Goal: Transaction & Acquisition: Download file/media

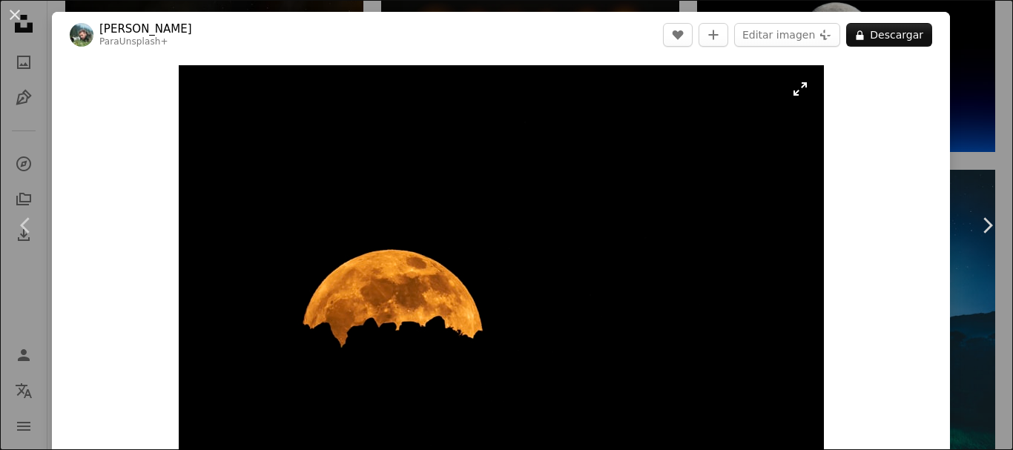
scroll to position [1542, 0]
click at [606, 160] on img "Ampliar en esta imagen" at bounding box center [501, 280] width 645 height 430
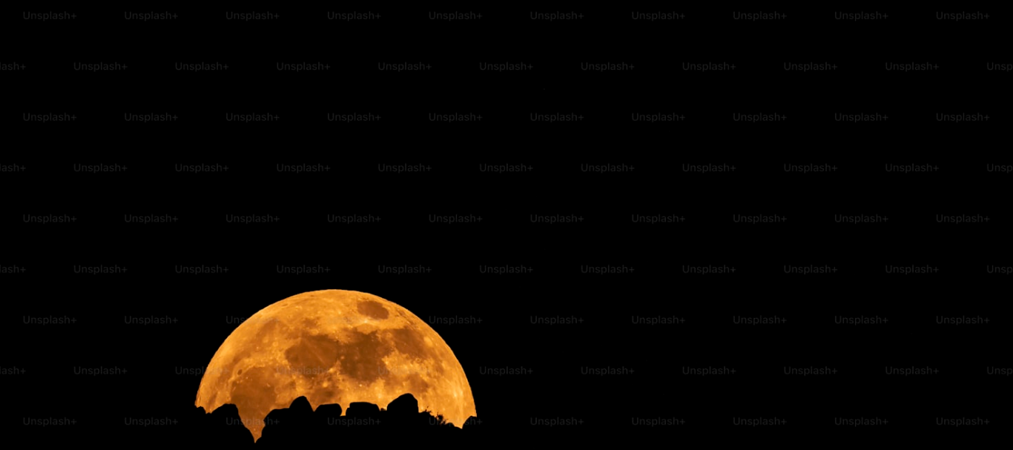
scroll to position [106, 0]
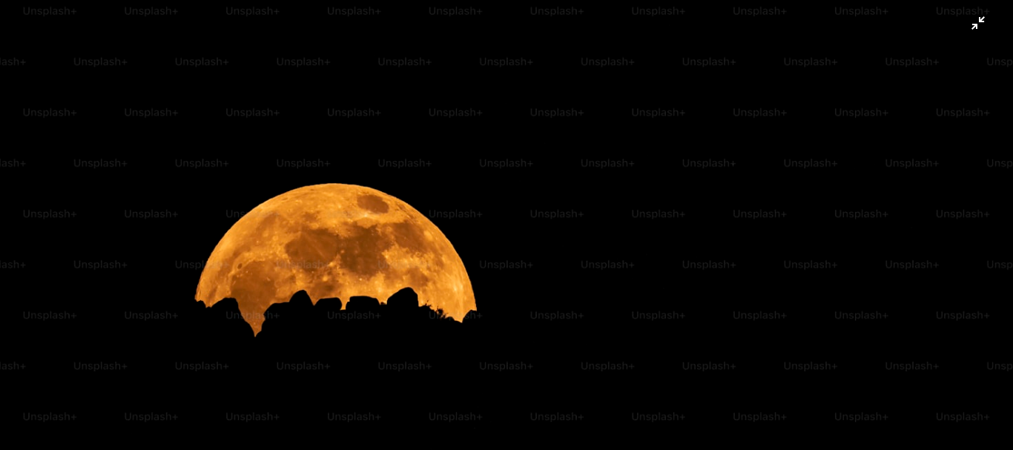
click at [573, 231] on img "Reducir el zoom en esta imagen" at bounding box center [506, 231] width 1014 height 676
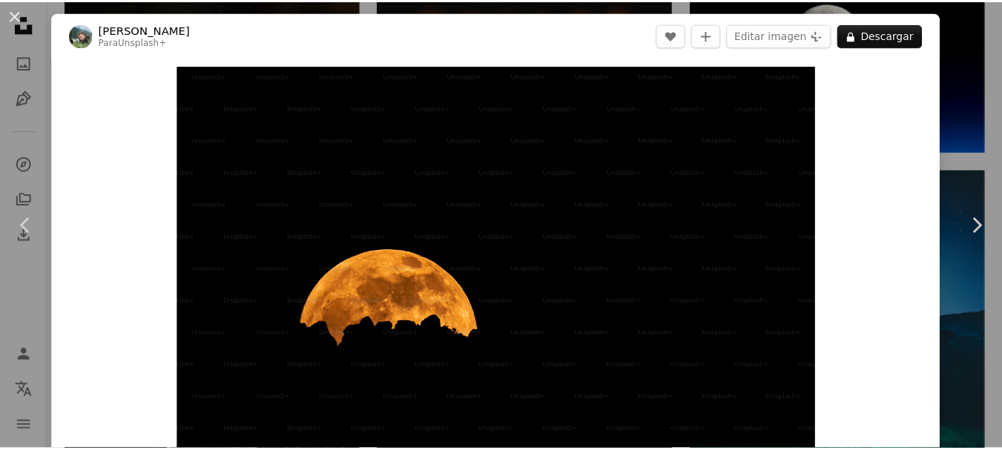
scroll to position [45, 0]
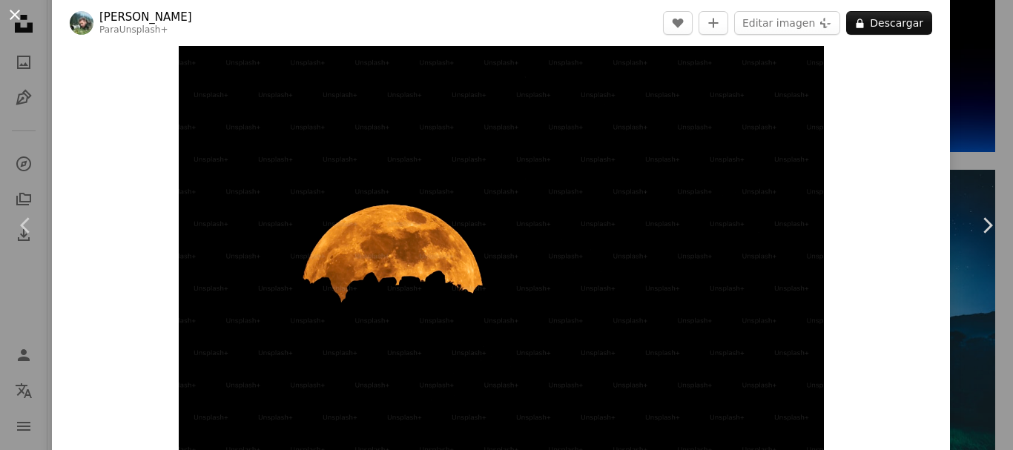
click at [10, 19] on button "An X shape" at bounding box center [15, 15] width 18 height 18
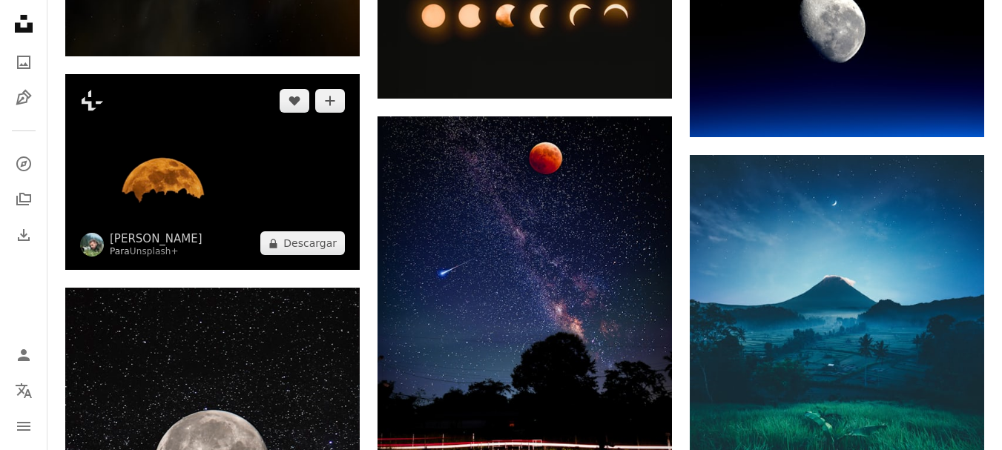
click at [193, 131] on img at bounding box center [212, 172] width 294 height 196
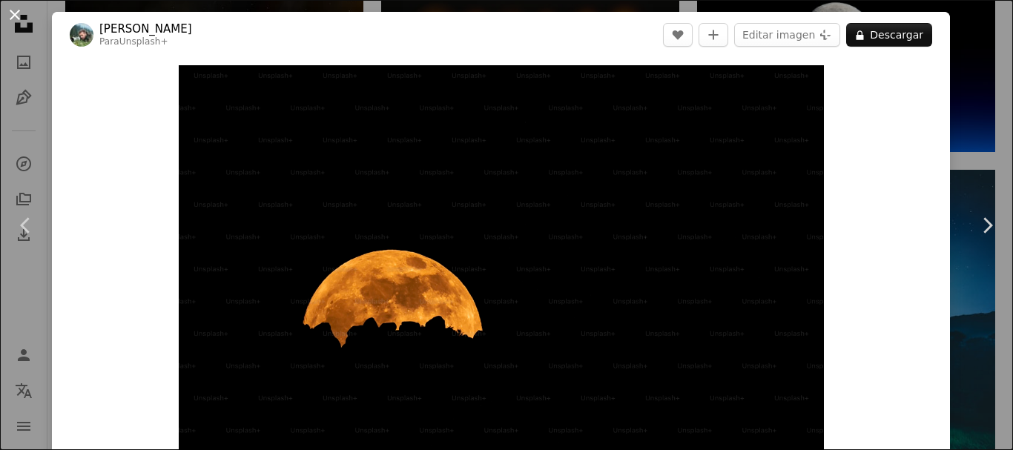
click at [17, 11] on button "An X shape" at bounding box center [15, 15] width 18 height 18
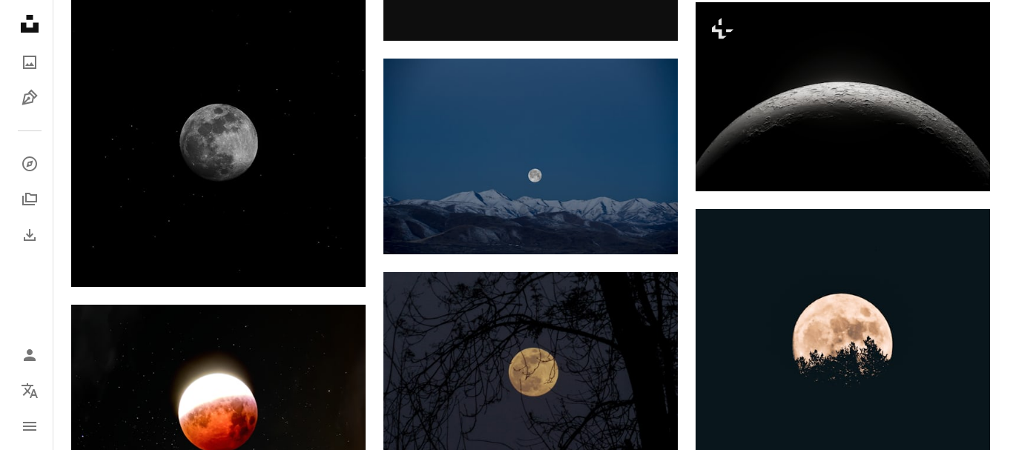
scroll to position [830, 0]
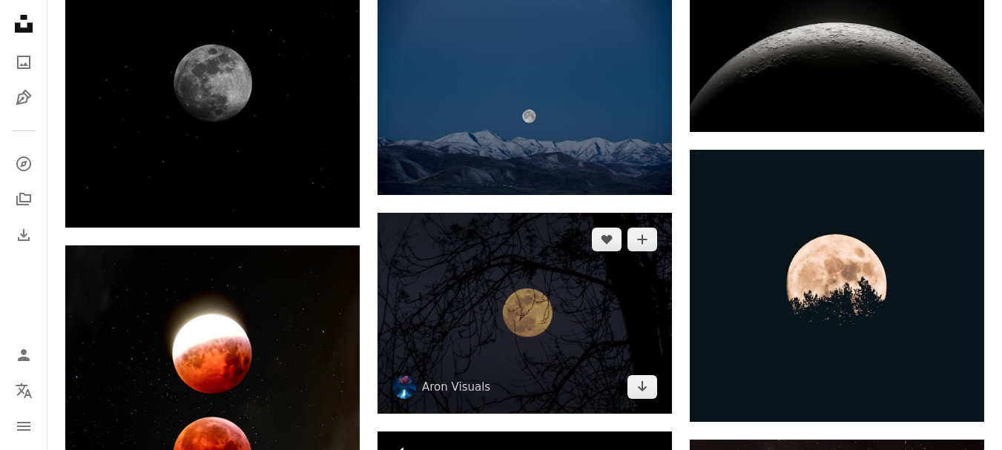
drag, startPoint x: 455, startPoint y: 260, endPoint x: 446, endPoint y: 260, distance: 9.6
click at [455, 260] on img at bounding box center [524, 313] width 294 height 201
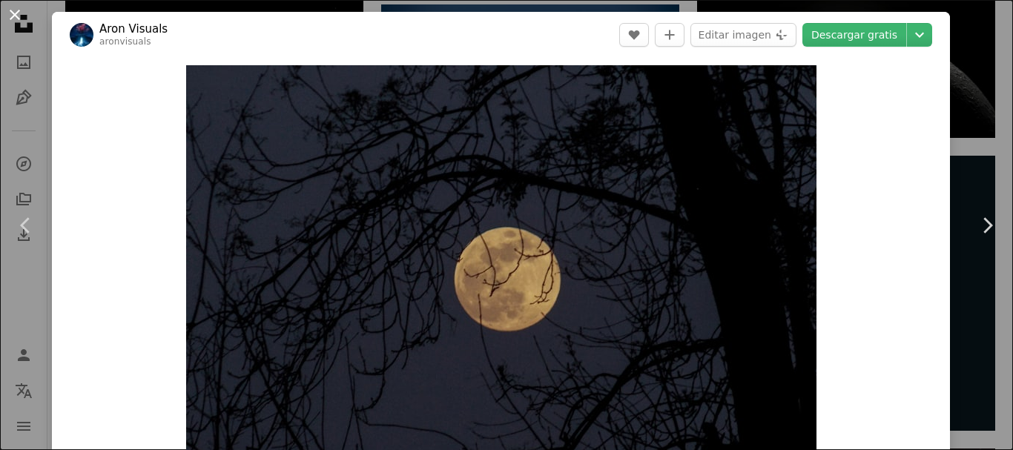
click at [10, 15] on button "An X shape" at bounding box center [15, 15] width 18 height 18
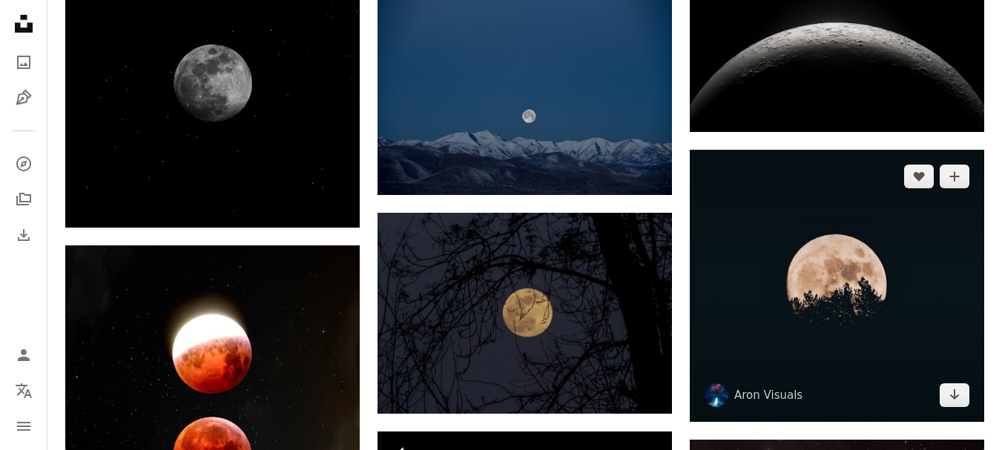
click at [775, 272] on img at bounding box center [836, 286] width 294 height 272
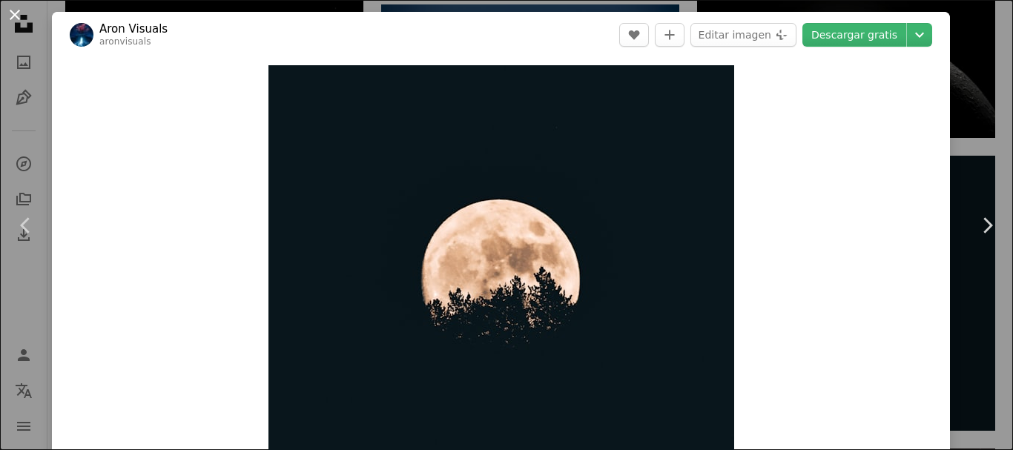
click at [18, 19] on button "An X shape" at bounding box center [15, 15] width 18 height 18
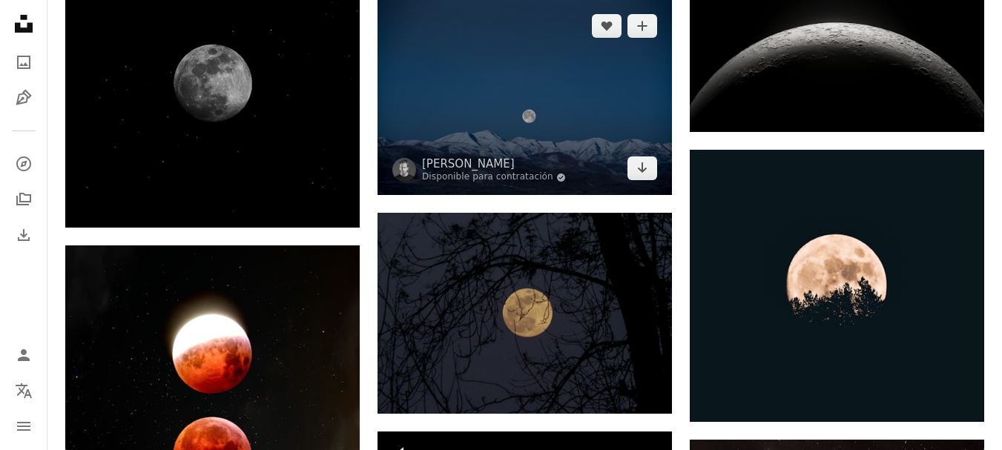
click at [552, 128] on img at bounding box center [524, 97] width 294 height 196
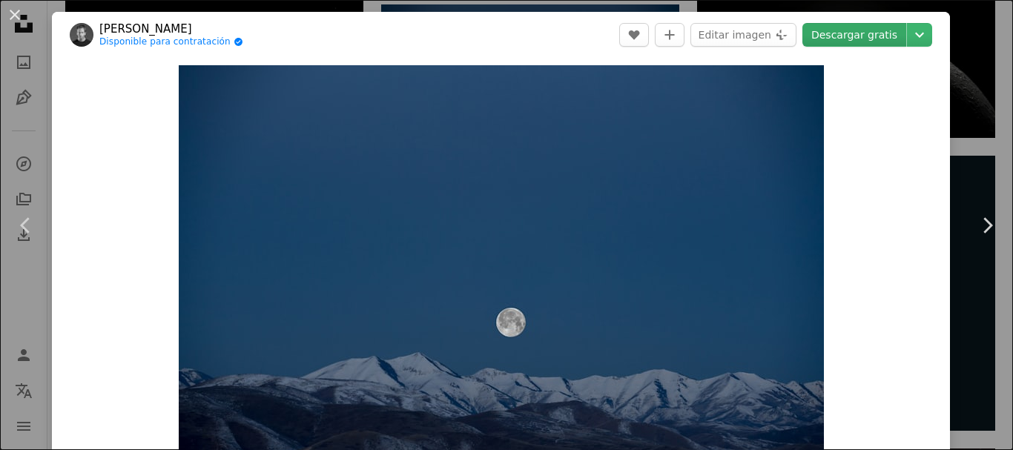
drag, startPoint x: 474, startPoint y: 259, endPoint x: 842, endPoint y: 36, distance: 431.1
click at [842, 36] on link "Descargar gratis" at bounding box center [854, 35] width 104 height 24
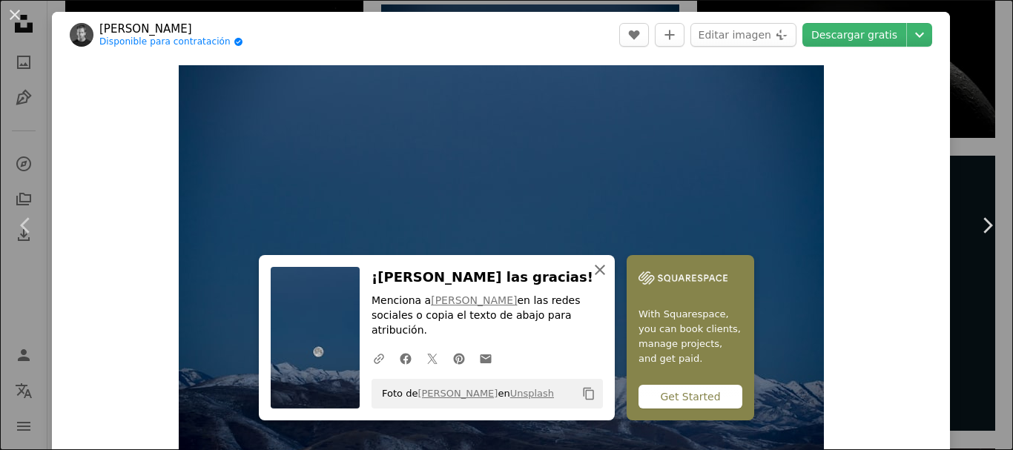
click at [594, 279] on icon "An X shape" at bounding box center [600, 270] width 18 height 18
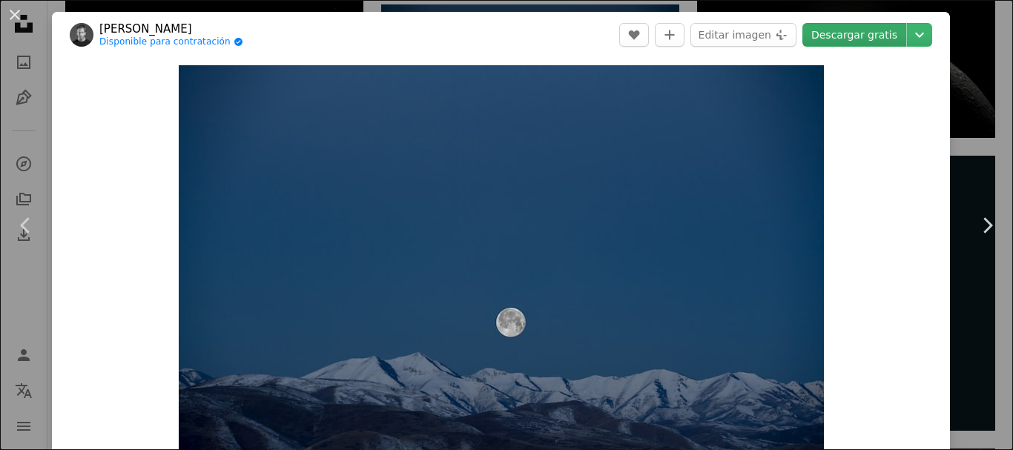
click at [853, 43] on link "Descargar gratis" at bounding box center [854, 35] width 104 height 24
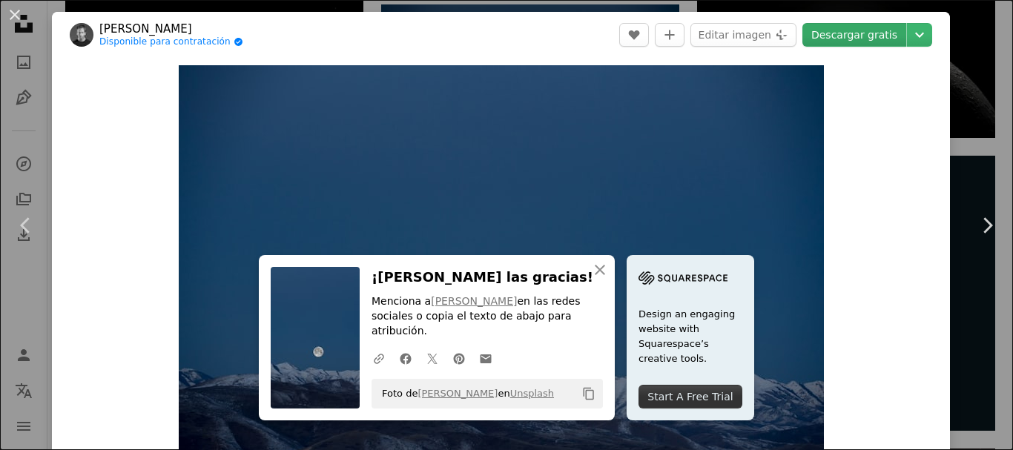
click at [855, 35] on link "Descargar gratis" at bounding box center [854, 35] width 104 height 24
